Goal: Task Accomplishment & Management: Manage account settings

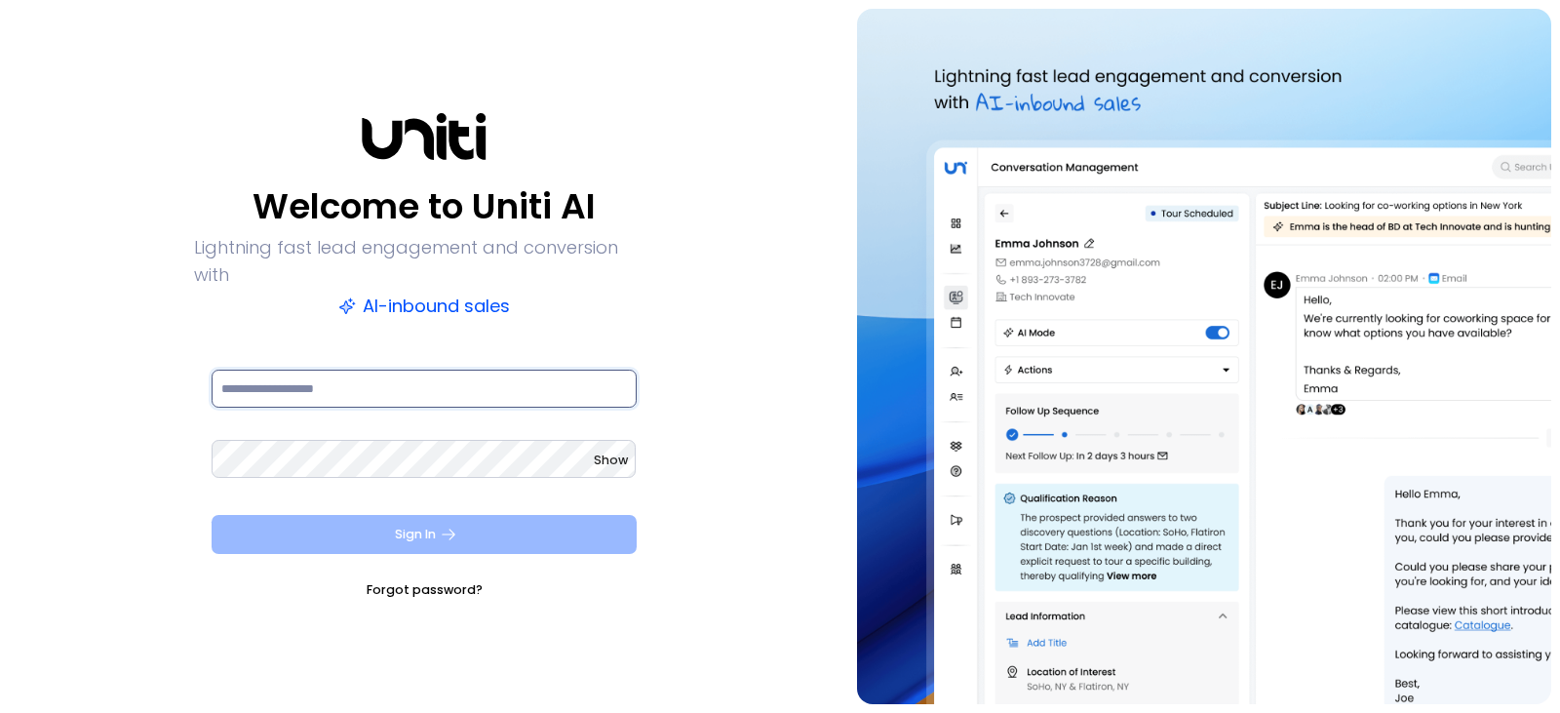
type input "**********"
click at [397, 521] on button "Sign In" at bounding box center [424, 534] width 425 height 39
